Goal: Find specific page/section: Find specific page/section

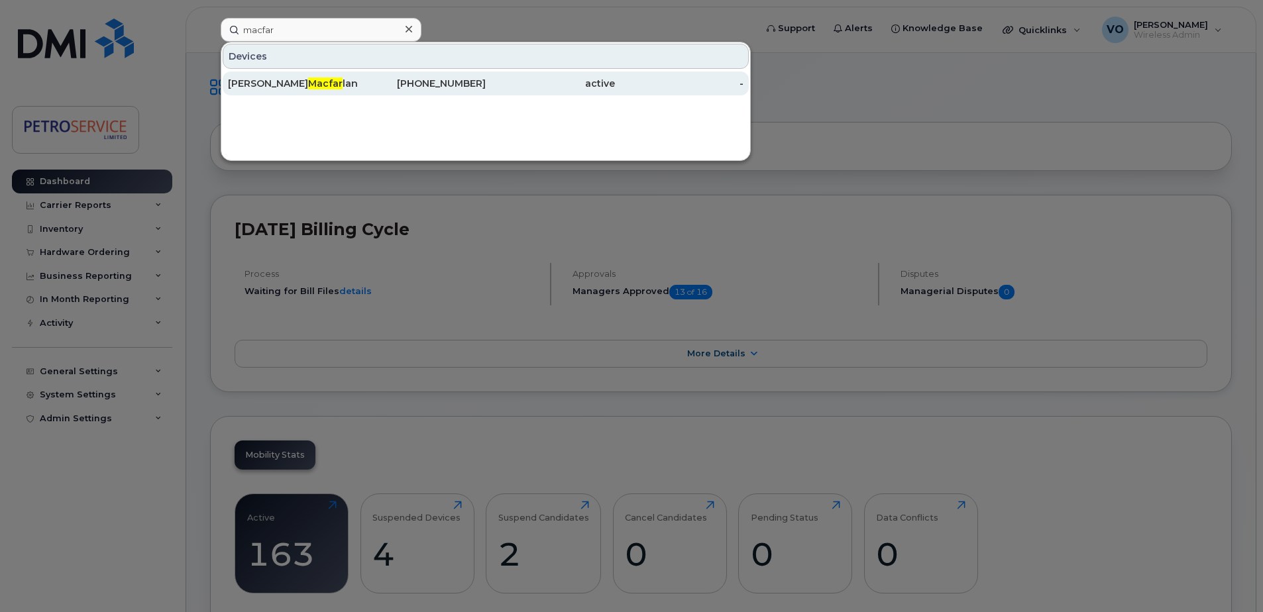
type input "macfar"
click at [292, 87] on div "[PERSON_NAME] [PERSON_NAME]" at bounding box center [292, 83] width 129 height 13
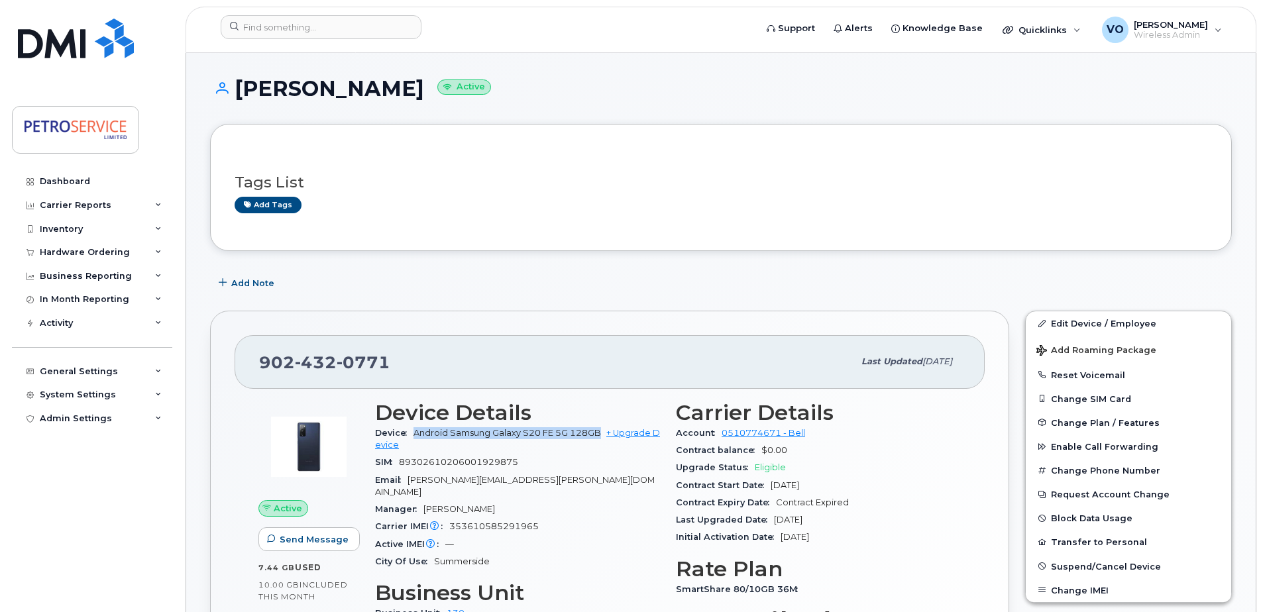
drag, startPoint x: 414, startPoint y: 434, endPoint x: 599, endPoint y: 436, distance: 184.9
click at [599, 436] on span "Android Samsung Galaxy S20 FE 5G 128GB" at bounding box center [508, 433] width 188 height 10
copy span "Android Samsung Galaxy S20 FE 5G 128GB"
